Goal: Find specific page/section: Find specific page/section

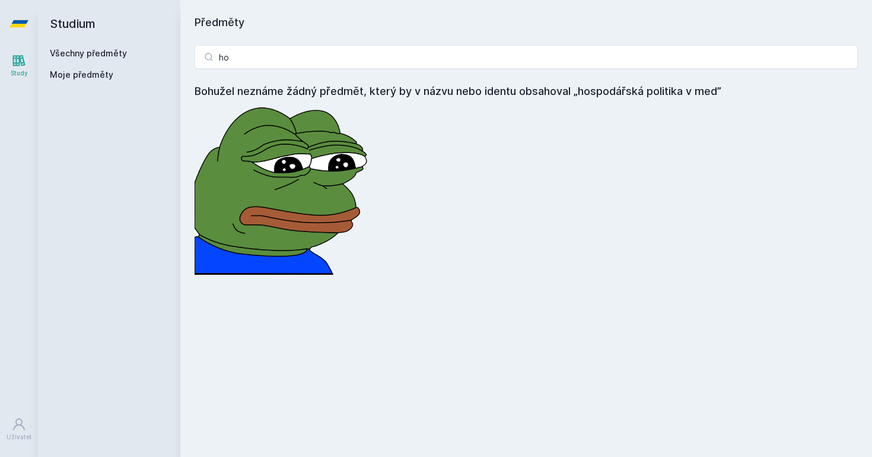
type input "h"
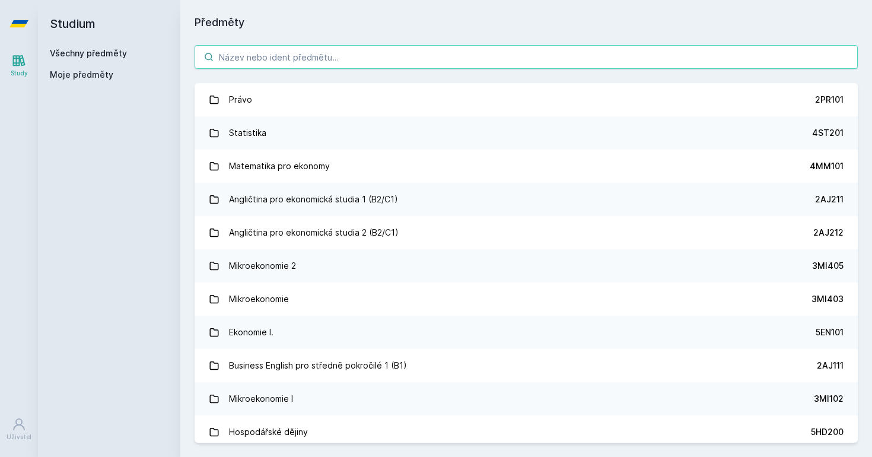
paste input "Hospodářská politika v [GEOGRAPHIC_DATA]"
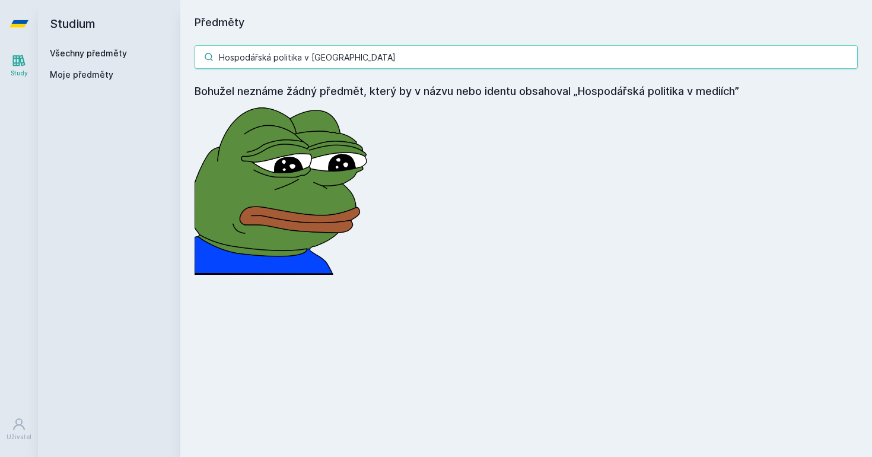
type input "Hospodářská politika v [GEOGRAPHIC_DATA]"
drag, startPoint x: 424, startPoint y: 64, endPoint x: 71, endPoint y: 55, distance: 353.1
click at [71, 55] on div "Studium Všechny předměty Moje předměty Předměty Hospodářská politika v mediích …" at bounding box center [455, 228] width 834 height 457
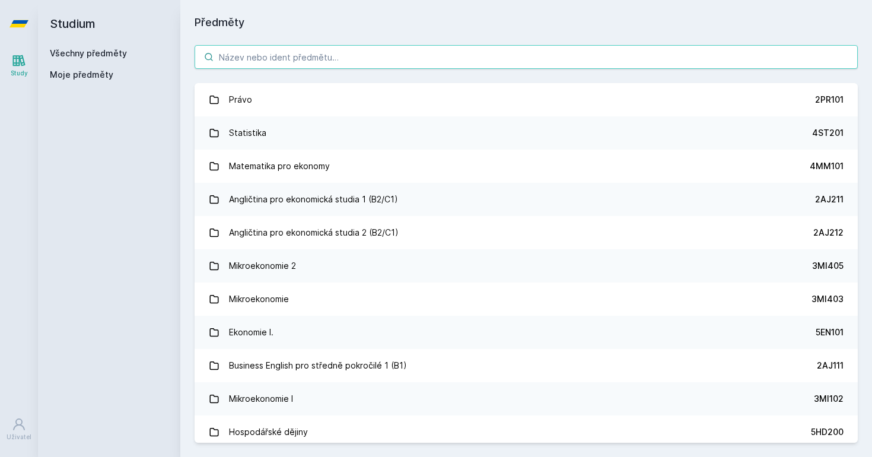
click at [435, 52] on input "search" at bounding box center [526, 57] width 663 height 24
paste input "5HD321"
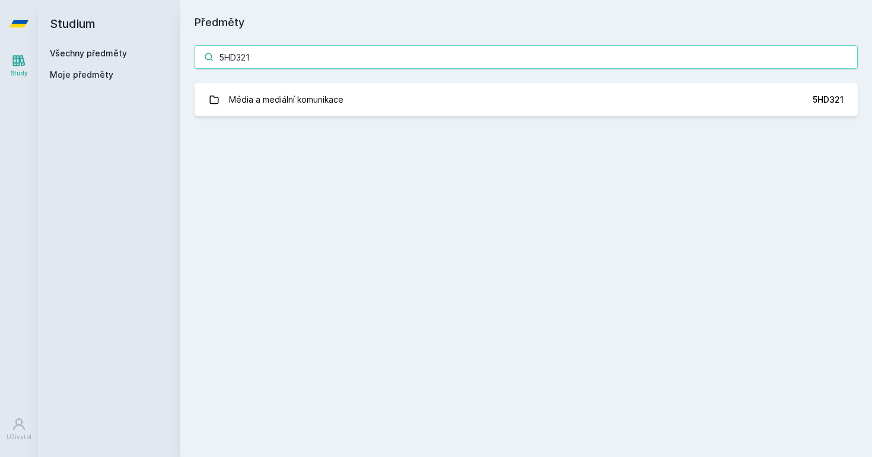
type input "5HD321"
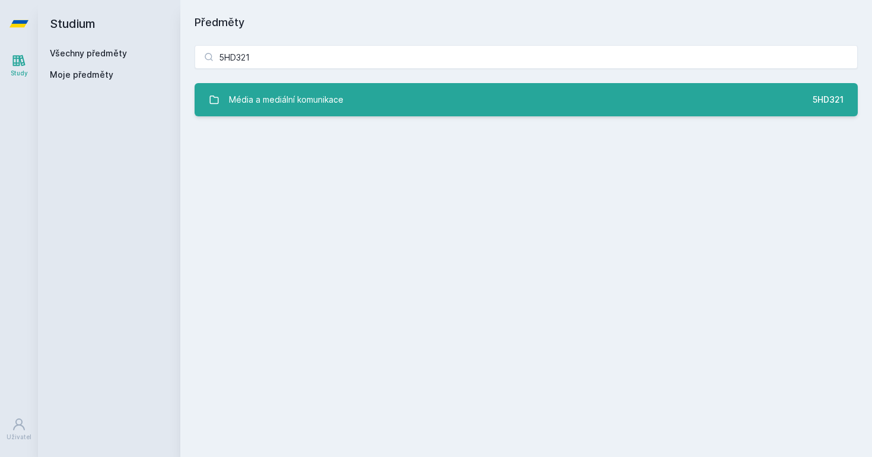
click at [380, 110] on link "Média a mediální komunikace 5HD321" at bounding box center [526, 99] width 663 height 33
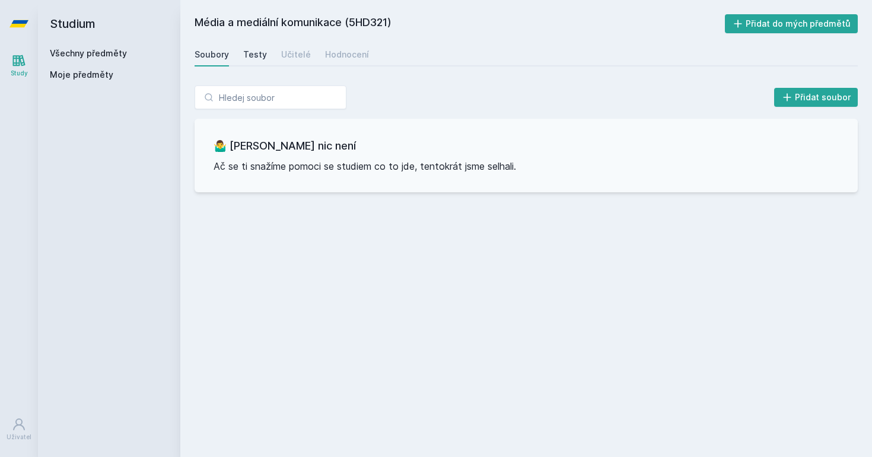
click at [253, 56] on div "Testy" at bounding box center [255, 55] width 24 height 12
click at [286, 59] on div "Učitelé" at bounding box center [296, 55] width 30 height 12
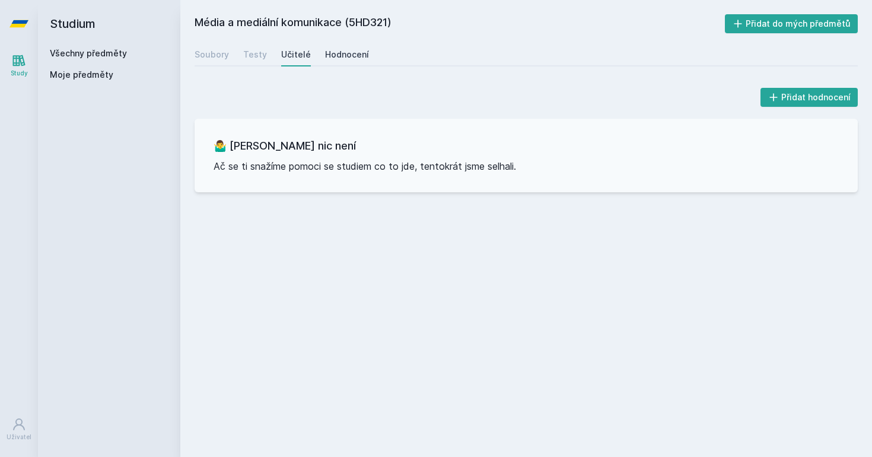
click at [343, 56] on div "Hodnocení" at bounding box center [347, 55] width 44 height 12
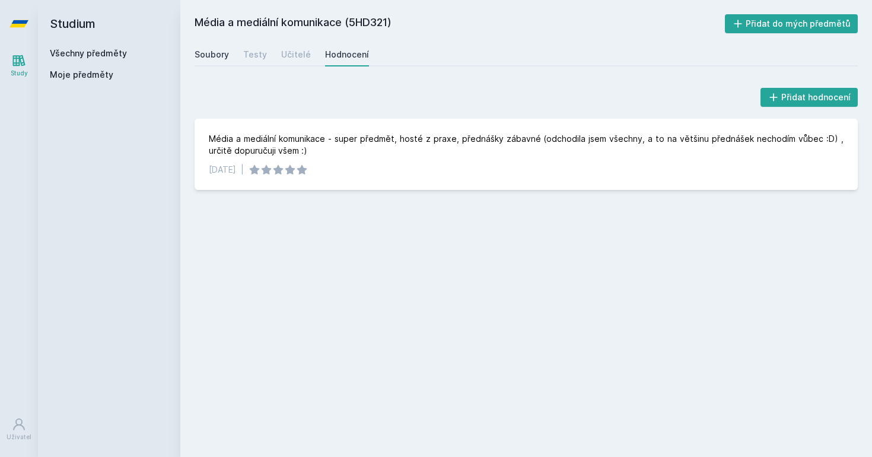
click at [217, 51] on div "Soubory" at bounding box center [212, 55] width 34 height 12
